Goal: Information Seeking & Learning: Learn about a topic

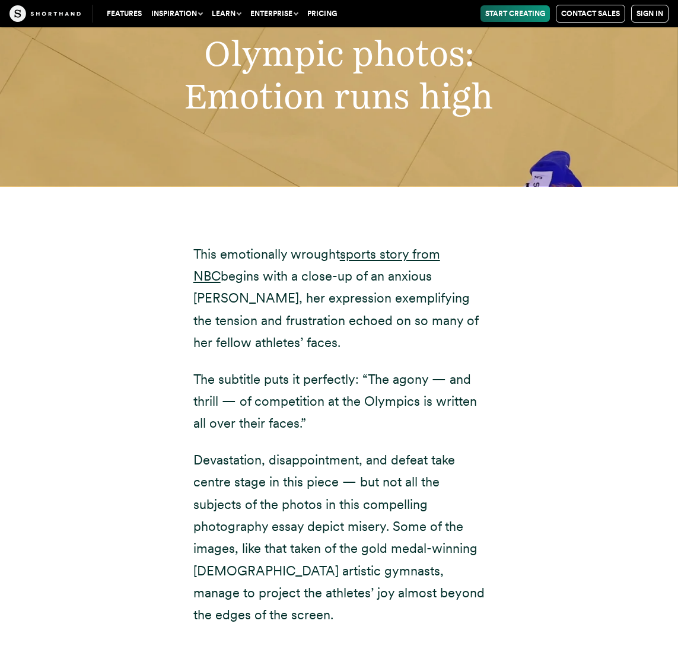
scroll to position [8661, 0]
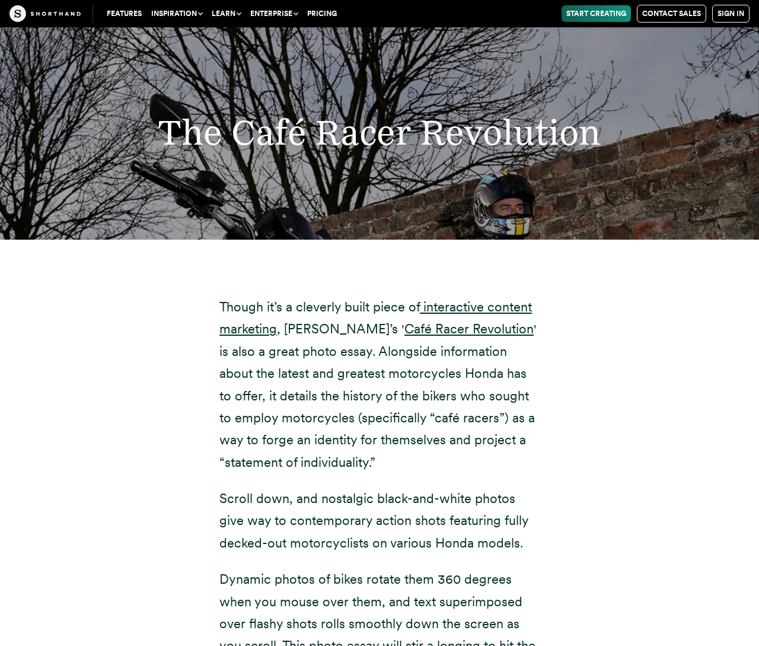
scroll to position [13051, 0]
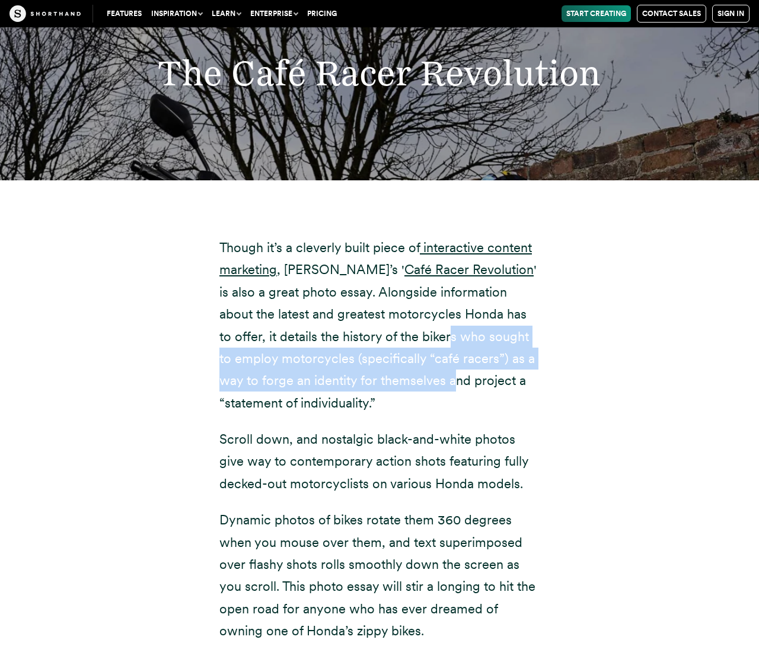
drag, startPoint x: 391, startPoint y: 288, endPoint x: 410, endPoint y: 332, distance: 47.5
click at [410, 332] on p "Though it’s a cleverly built piece of interactive content marketing , Honda’s '…" at bounding box center [379, 325] width 320 height 177
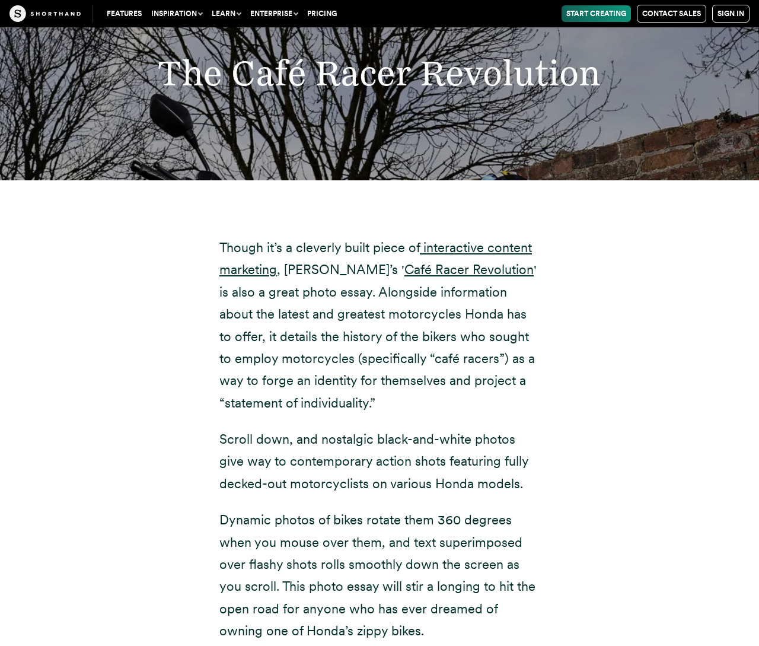
drag, startPoint x: 489, startPoint y: 362, endPoint x: 472, endPoint y: 348, distance: 22.8
click at [473, 349] on p "Though it’s a cleverly built piece of interactive content marketing , Honda’s '…" at bounding box center [379, 325] width 320 height 177
drag, startPoint x: 472, startPoint y: 348, endPoint x: 419, endPoint y: 340, distance: 52.8
click at [428, 343] on p "Though it’s a cleverly built piece of interactive content marketing , Honda’s '…" at bounding box center [379, 325] width 320 height 177
click at [412, 339] on p "Though it’s a cleverly built piece of interactive content marketing , Honda’s '…" at bounding box center [379, 325] width 320 height 177
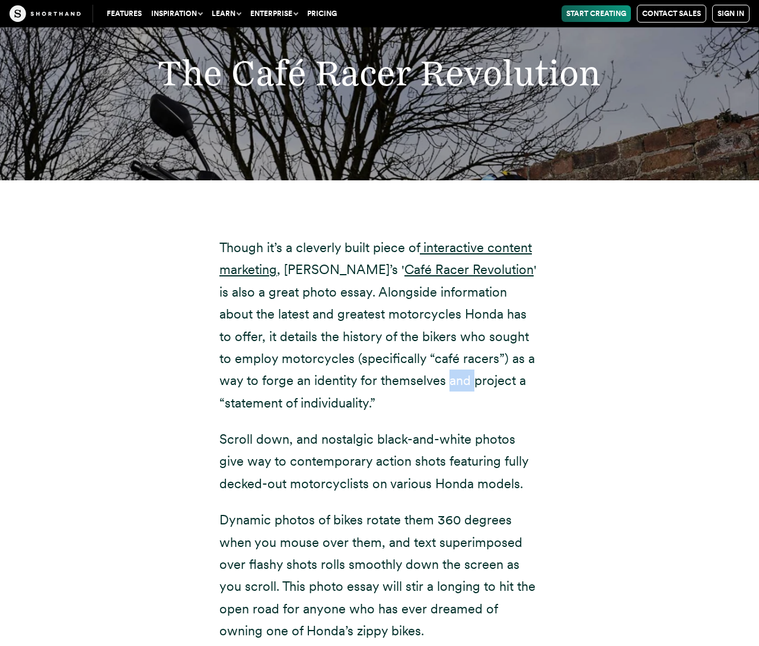
click at [412, 339] on p "Though it’s a cleverly built piece of interactive content marketing , Honda’s '…" at bounding box center [379, 325] width 320 height 177
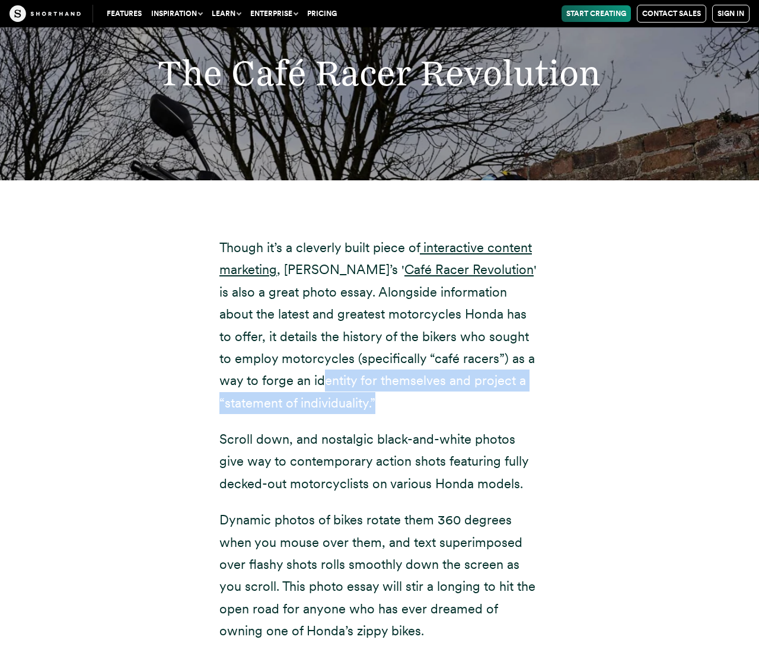
drag, startPoint x: 407, startPoint y: 348, endPoint x: 279, endPoint y: 337, distance: 128.0
click at [279, 337] on p "Though it’s a cleverly built piece of interactive content marketing , Honda’s '…" at bounding box center [379, 325] width 320 height 177
click at [260, 358] on p "Though it’s a cleverly built piece of interactive content marketing , Honda’s '…" at bounding box center [379, 325] width 320 height 177
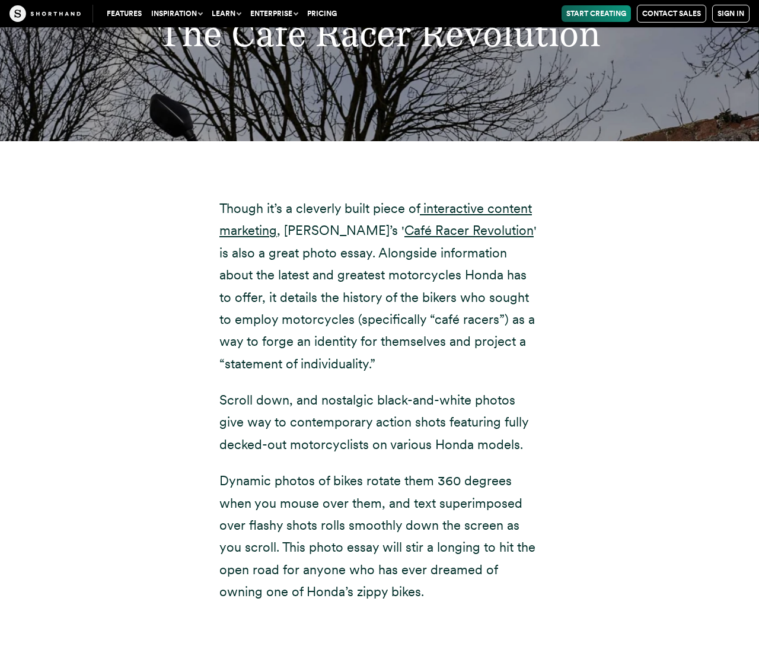
scroll to position [13110, 0]
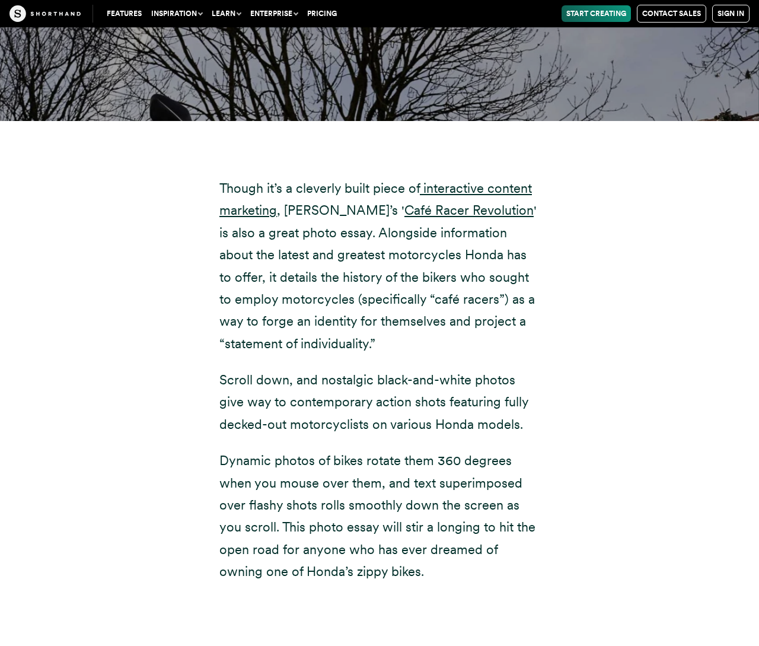
click at [407, 394] on div "Though it’s a cleverly built piece of interactive content marketing , Honda’s '…" at bounding box center [379, 361] width 320 height 444
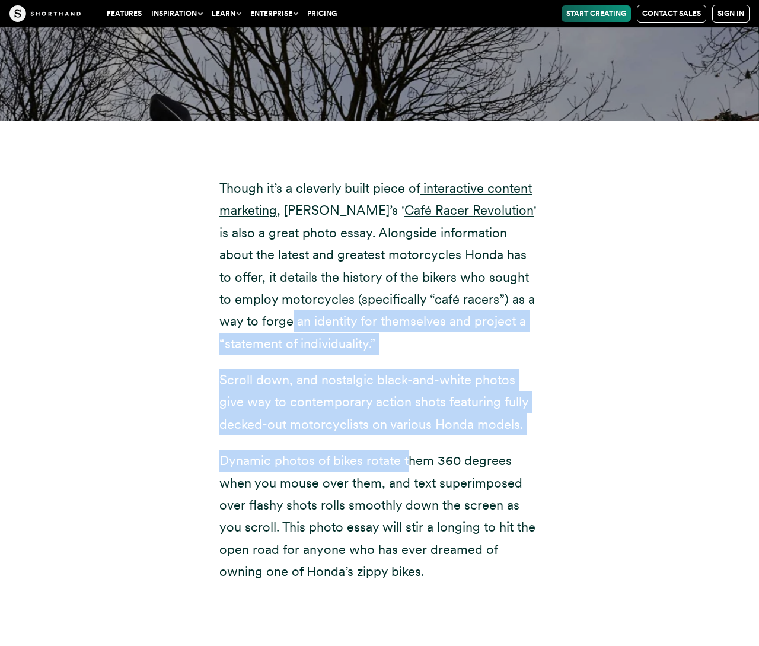
drag, startPoint x: 407, startPoint y: 394, endPoint x: 246, endPoint y: 287, distance: 193.8
click at [246, 287] on div "Though it’s a cleverly built piece of interactive content marketing , Honda’s '…" at bounding box center [379, 361] width 320 height 444
click at [380, 398] on div "Though it’s a cleverly built piece of interactive content marketing , Honda’s '…" at bounding box center [379, 361] width 320 height 444
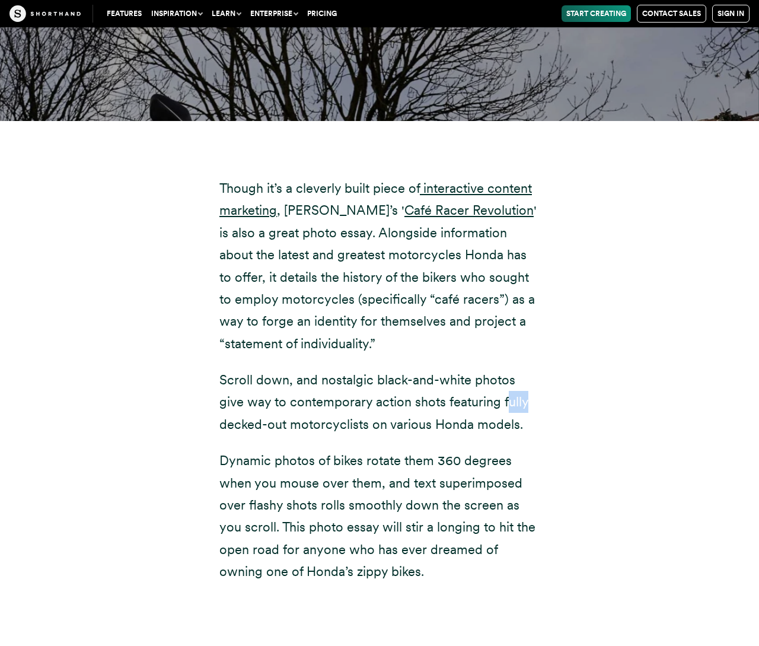
drag, startPoint x: 540, startPoint y: 369, endPoint x: 504, endPoint y: 366, distance: 35.7
click at [504, 366] on div "Though it’s a cleverly built piece of interactive content marketing , Honda’s '…" at bounding box center [380, 375] width 368 height 509
click at [545, 346] on div "Though it’s a cleverly built piece of interactive content marketing , Honda’s '…" at bounding box center [380, 375] width 368 height 509
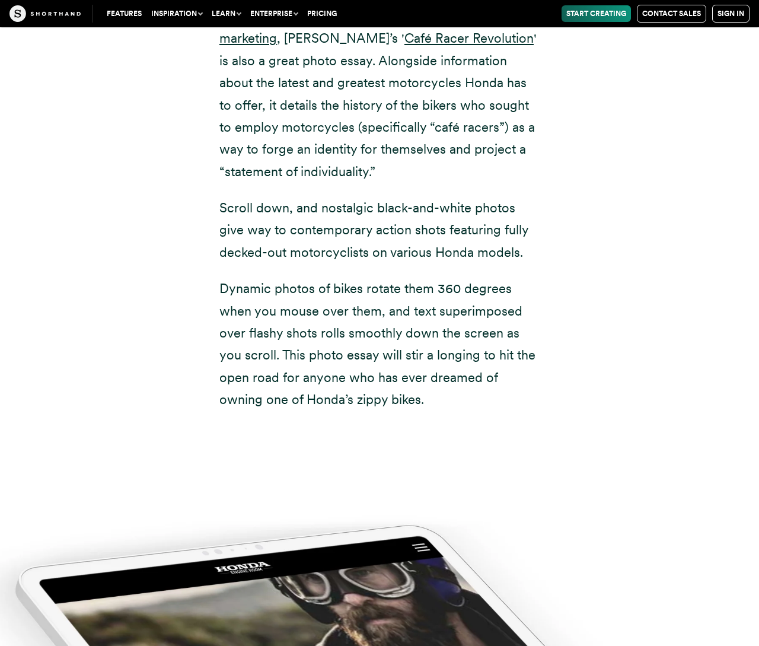
scroll to position [13347, 0]
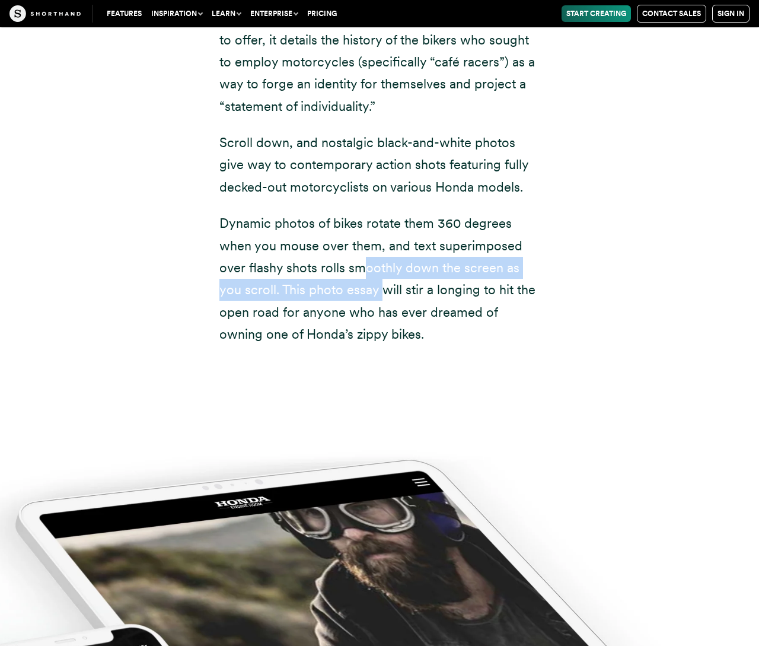
click at [359, 238] on p "Dynamic photos of bikes rotate them 360 degrees when you mouse over them, and t…" at bounding box center [379, 278] width 320 height 133
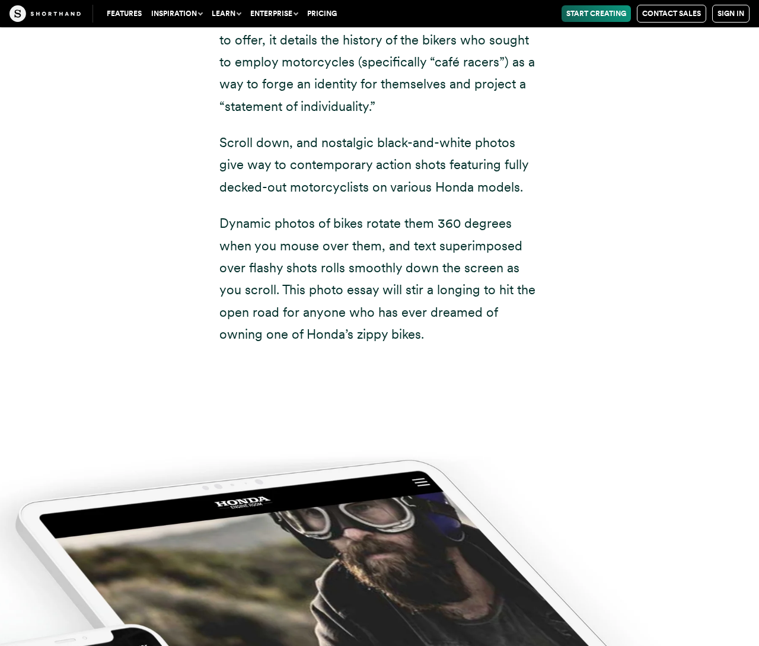
click at [388, 254] on p "Dynamic photos of bikes rotate them 360 degrees when you mouse over them, and t…" at bounding box center [379, 278] width 320 height 133
drag, startPoint x: 418, startPoint y: 286, endPoint x: 404, endPoint y: 264, distance: 25.8
click at [404, 264] on p "Dynamic photos of bikes rotate them 360 degrees when you mouse over them, and t…" at bounding box center [379, 278] width 320 height 133
click at [410, 294] on p "Dynamic photos of bikes rotate them 360 degrees when you mouse over them, and t…" at bounding box center [379, 278] width 320 height 133
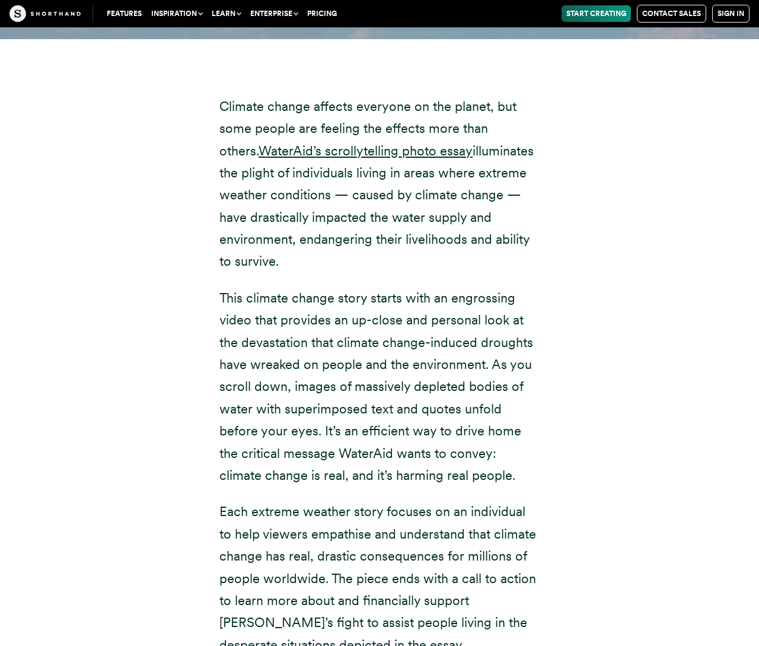
scroll to position [21889, 0]
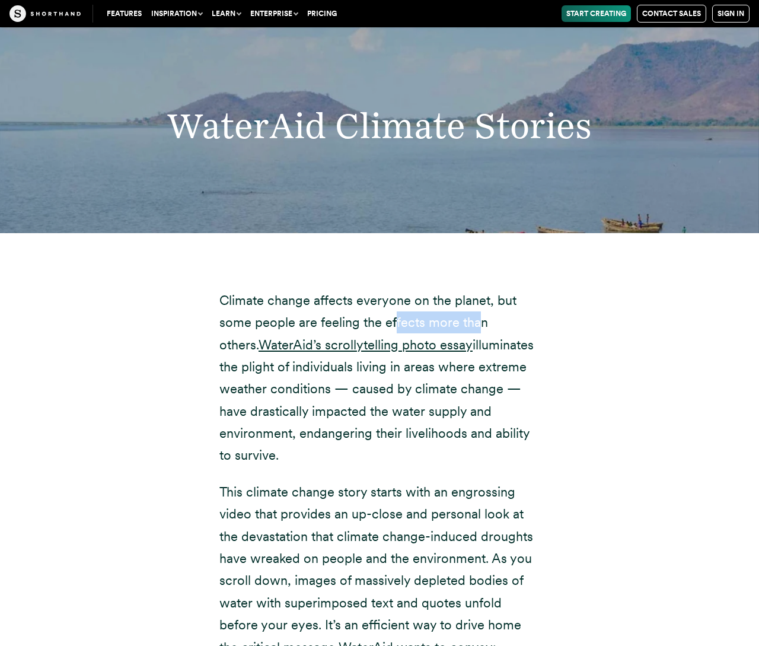
drag, startPoint x: 393, startPoint y: 191, endPoint x: 476, endPoint y: 191, distance: 82.5
click at [476, 289] on p "Climate change affects everyone on the planet, but some people are feeling the …" at bounding box center [379, 377] width 320 height 177
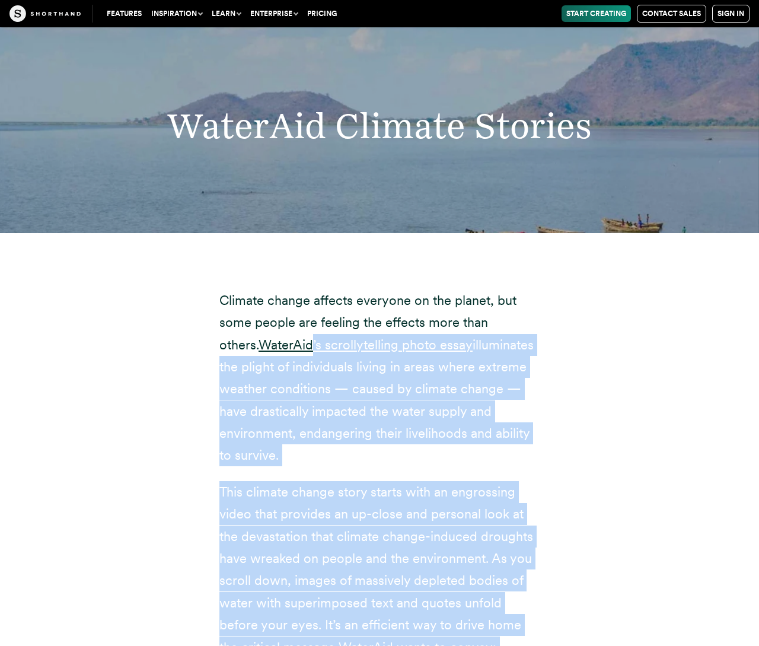
drag, startPoint x: 273, startPoint y: 201, endPoint x: 557, endPoint y: 565, distance: 462.0
click at [504, 556] on div "Climate change affects everyone on the planet, but some people are feeling the …" at bounding box center [379, 551] width 320 height 599
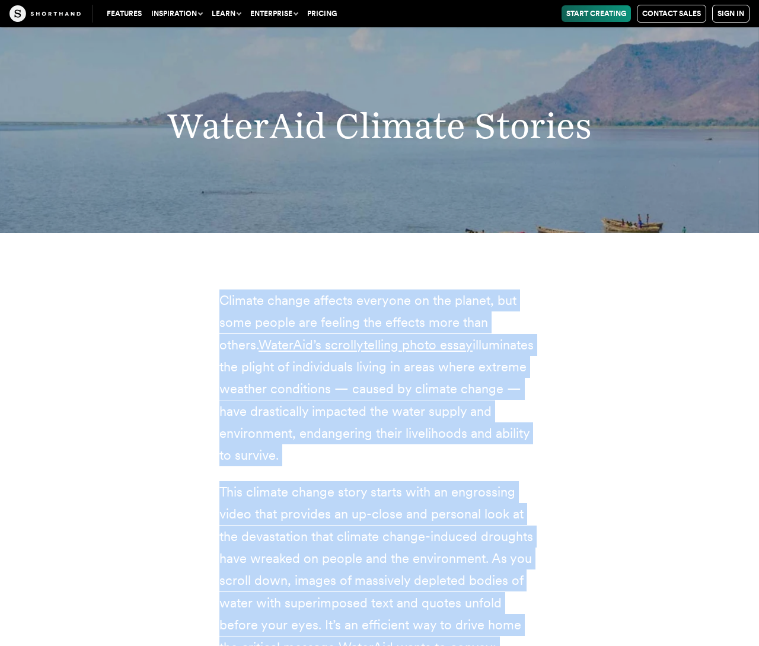
drag, startPoint x: 569, startPoint y: 566, endPoint x: 191, endPoint y: 161, distance: 554.0
click at [191, 233] on div "Climate change affects everyone on the planet, but some people are feeling the …" at bounding box center [380, 565] width 736 height 664
click at [177, 233] on div "Climate change affects everyone on the planet, but some people are feeling the …" at bounding box center [380, 565] width 736 height 664
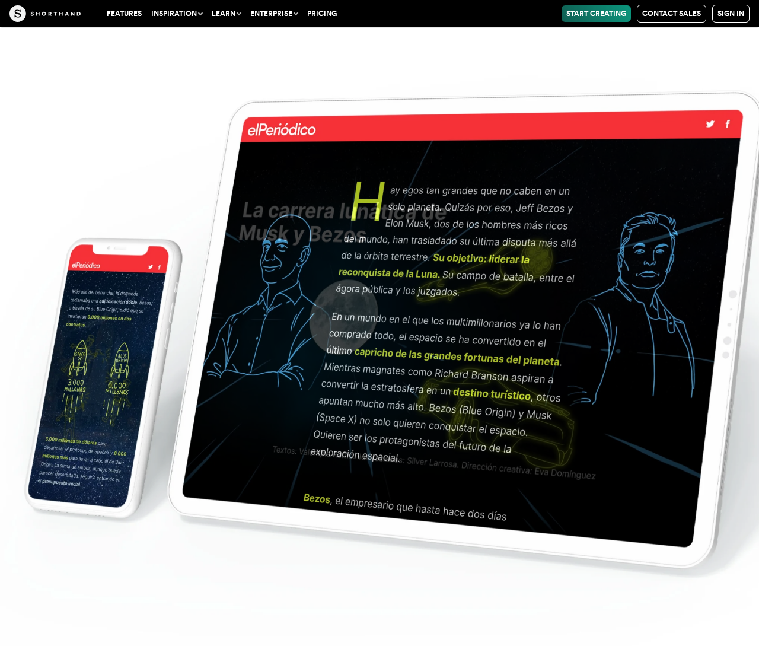
scroll to position [27666, 0]
click at [587, 12] on link "Start Creating" at bounding box center [596, 13] width 69 height 17
